Goal: Find specific page/section: Find specific page/section

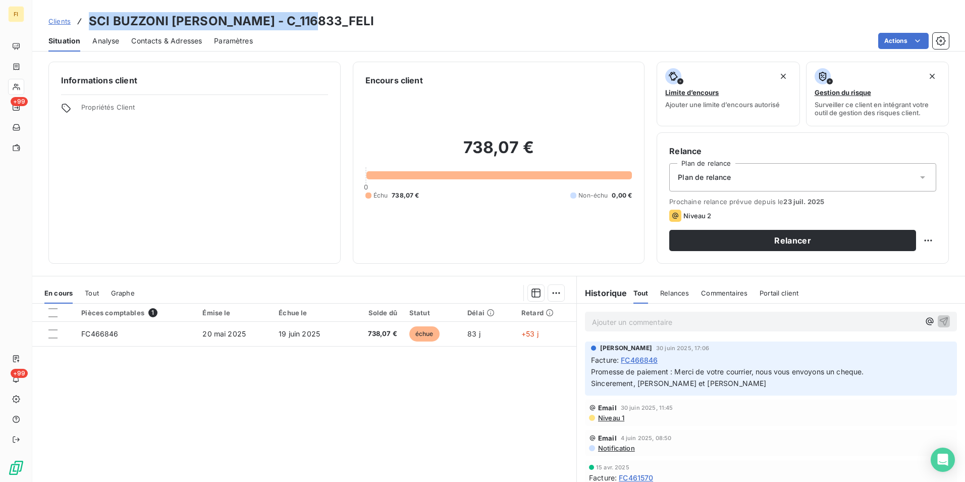
click at [65, 23] on span "Clients" at bounding box center [59, 21] width 22 height 8
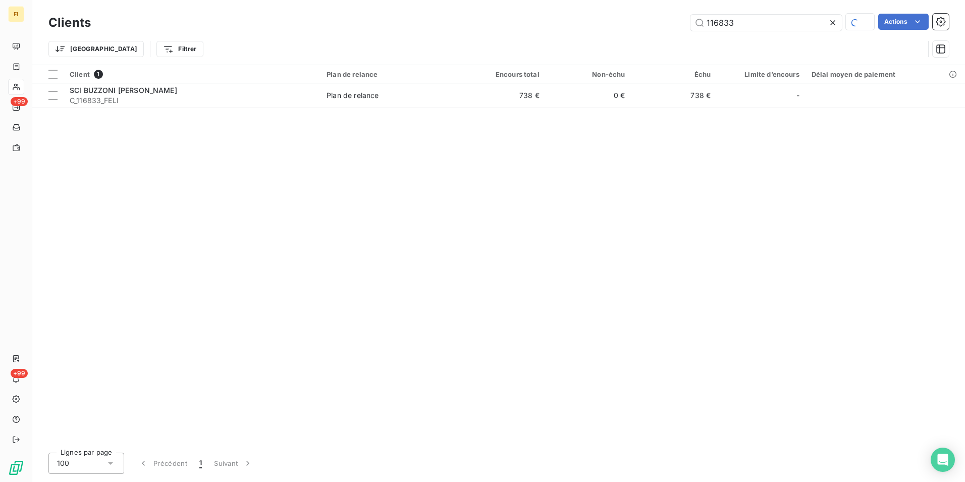
drag, startPoint x: 750, startPoint y: 28, endPoint x: 567, endPoint y: 24, distance: 182.3
click at [567, 24] on div "116833 Actions" at bounding box center [526, 23] width 846 height 18
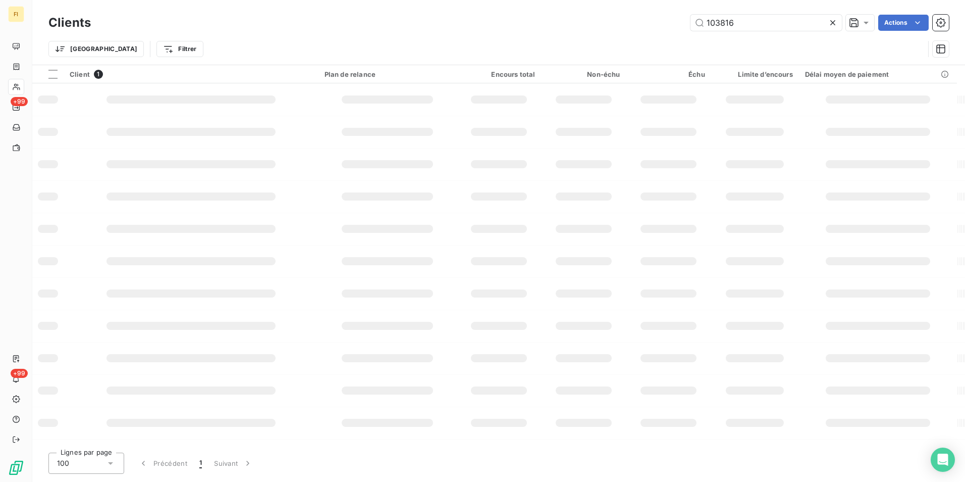
type input "103816"
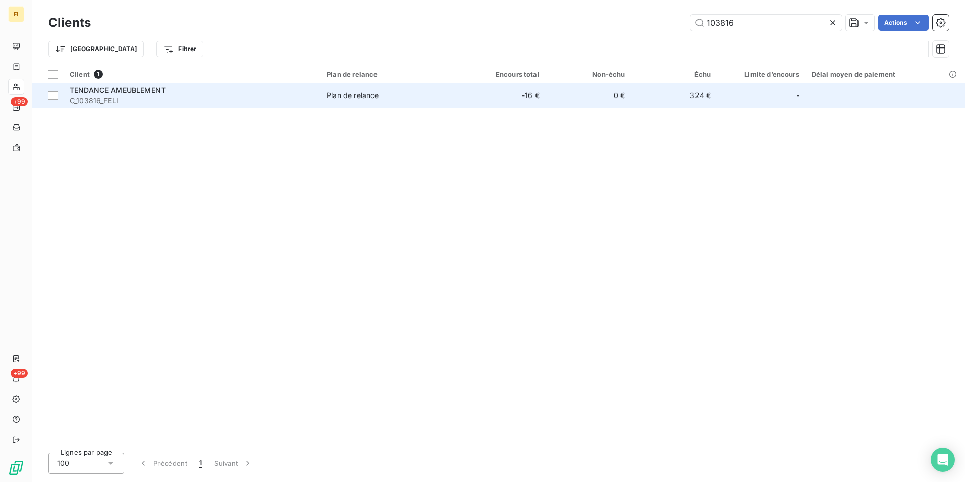
click at [323, 97] on td "Plan de relance" at bounding box center [390, 95] width 139 height 24
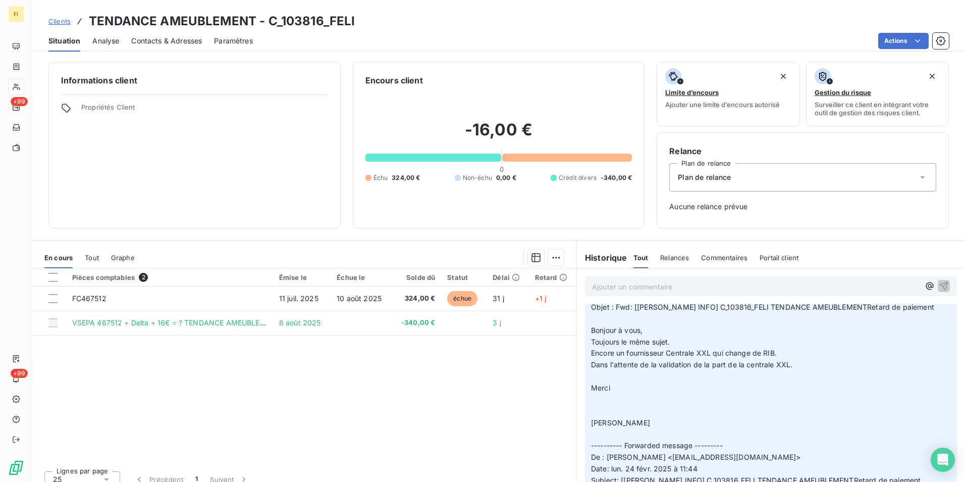
scroll to position [404, 0]
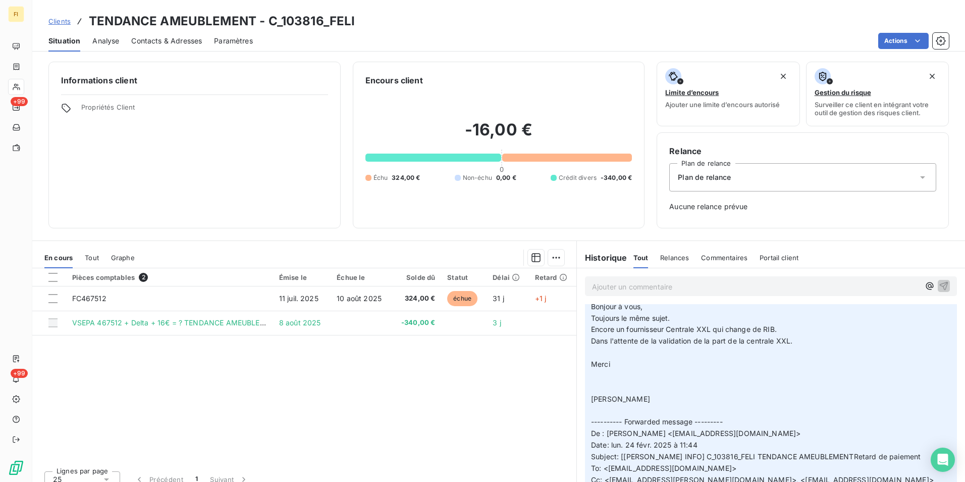
click at [59, 19] on span "Clients" at bounding box center [59, 21] width 22 height 8
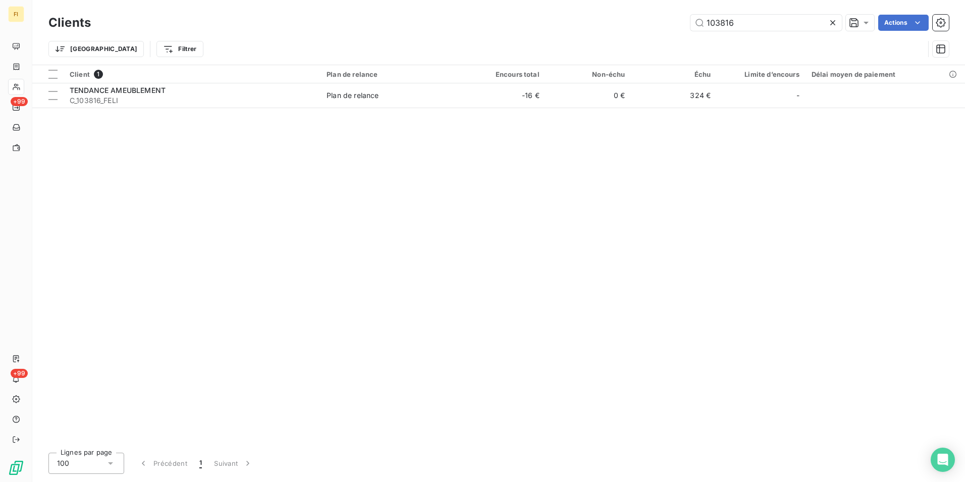
drag, startPoint x: 746, startPoint y: 23, endPoint x: 568, endPoint y: 33, distance: 177.5
click at [573, 33] on div "Clients 103816 Actions Trier Filtrer" at bounding box center [498, 38] width 900 height 52
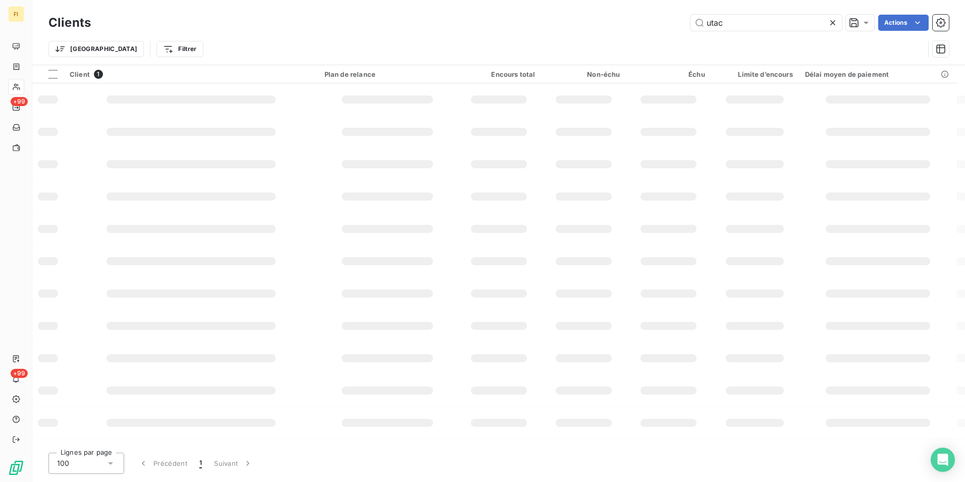
type input "utac"
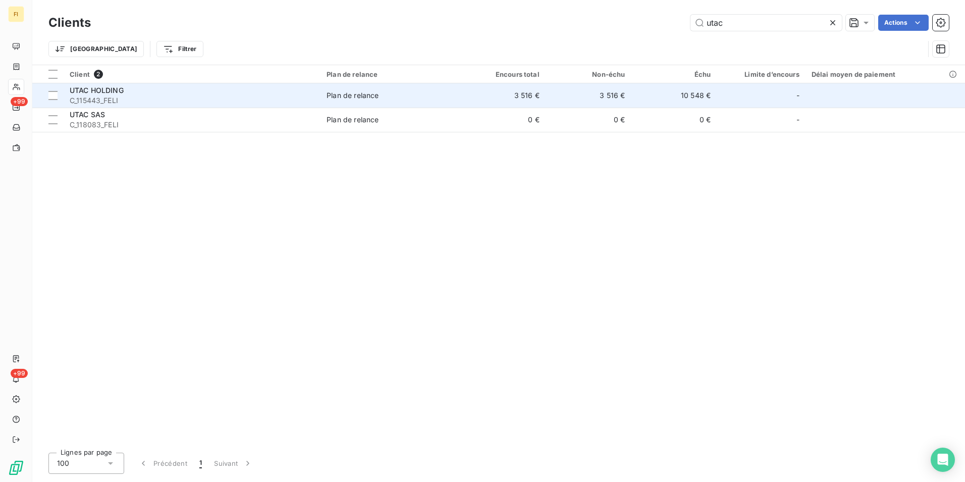
click at [581, 99] on td "3 516 €" at bounding box center [589, 95] width 86 height 24
